Goal: Information Seeking & Learning: Check status

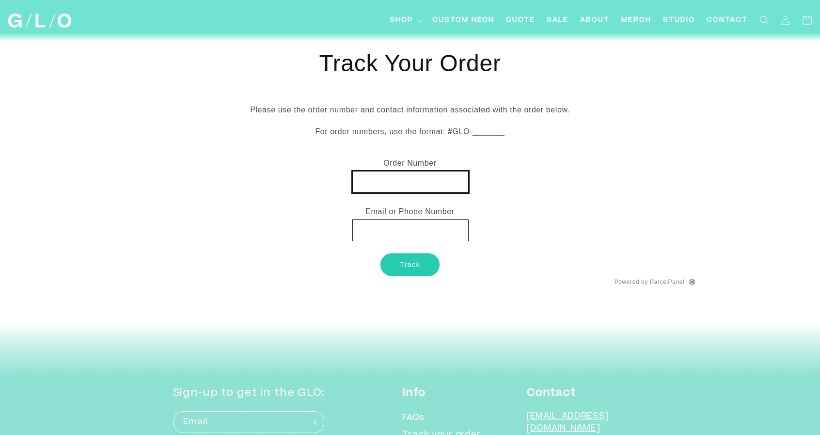
click at [411, 180] on input "text" at bounding box center [410, 182] width 116 height 22
paste input "MX0028827623"
type input "MX0028827623"
click at [412, 269] on button "Track" at bounding box center [409, 264] width 59 height 23
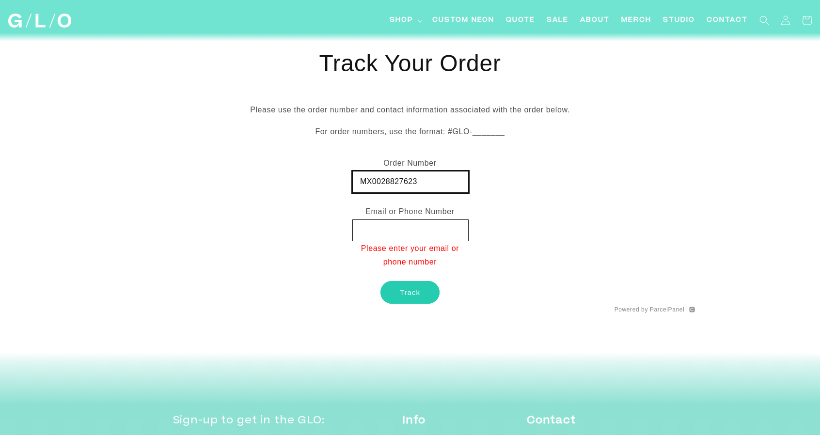
click at [359, 181] on input "MX0028827623" at bounding box center [410, 182] width 116 height 22
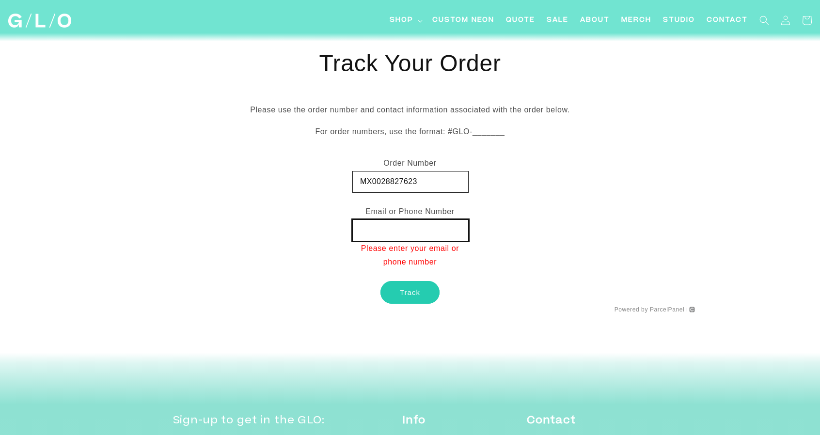
click at [406, 229] on input "text" at bounding box center [410, 231] width 116 height 22
type input "[EMAIL_ADDRESS][DOMAIN_NAME]"
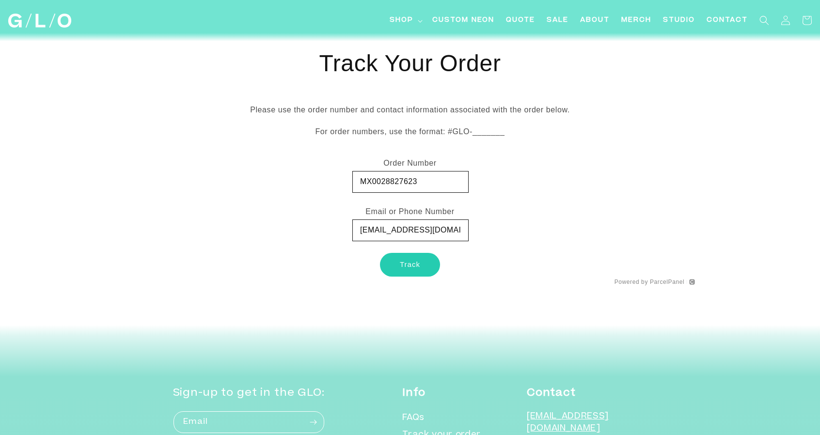
click at [411, 264] on button "Track" at bounding box center [409, 264] width 59 height 23
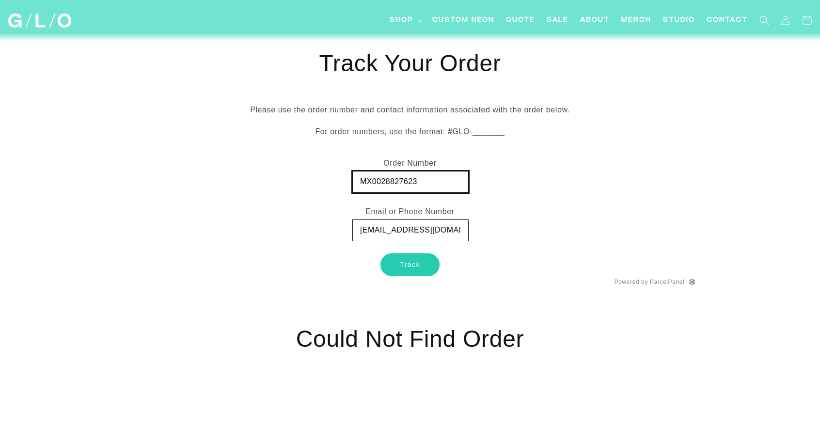
drag, startPoint x: 368, startPoint y: 182, endPoint x: 282, endPoint y: 176, distance: 86.5
click at [282, 176] on div "Track Your Order Please use the order number and contact information associated…" at bounding box center [410, 167] width 570 height 237
drag, startPoint x: 372, startPoint y: 181, endPoint x: 273, endPoint y: 176, distance: 98.5
click at [273, 176] on div "Track Your Order Please use the order number and contact information associated…" at bounding box center [410, 167] width 570 height 237
type input "0028827623"
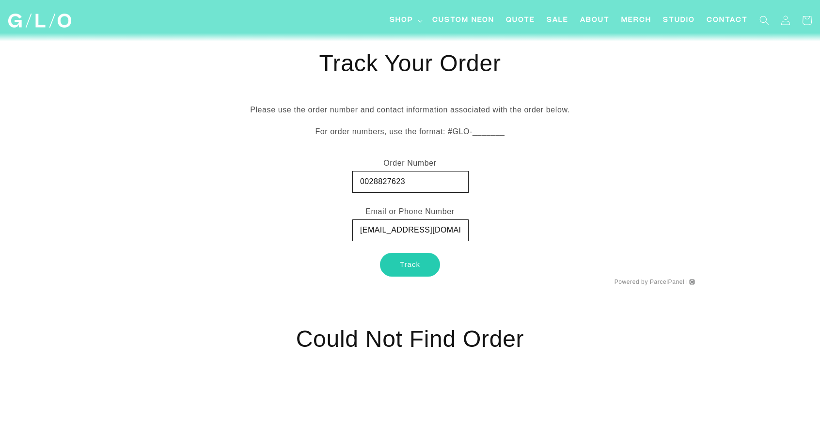
click at [425, 265] on button "Track" at bounding box center [409, 264] width 59 height 23
